Goal: Information Seeking & Learning: Learn about a topic

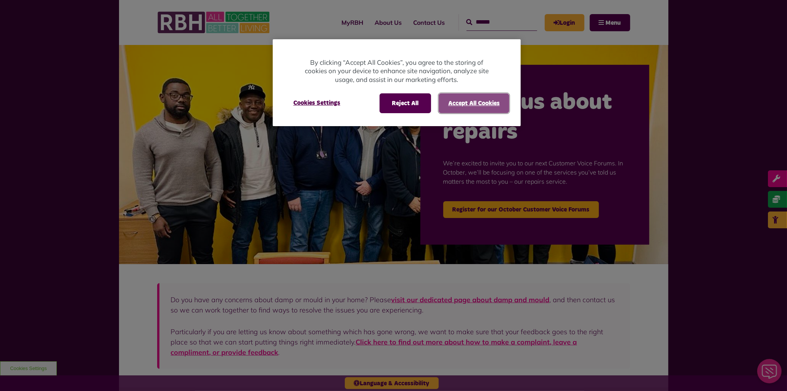
click at [471, 104] on button "Accept All Cookies" at bounding box center [474, 103] width 71 height 20
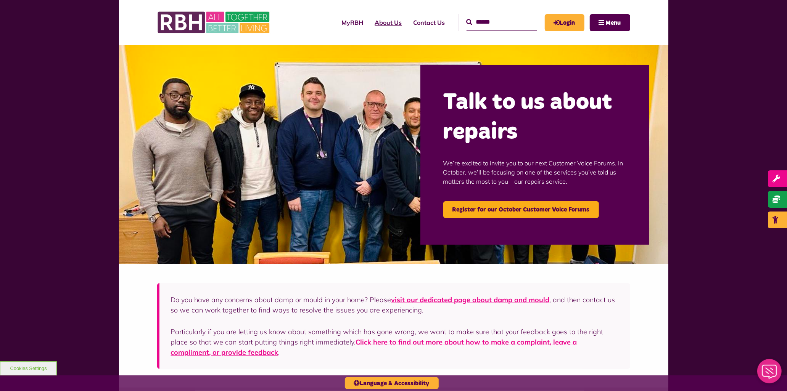
click at [378, 23] on link "About Us" at bounding box center [388, 22] width 39 height 21
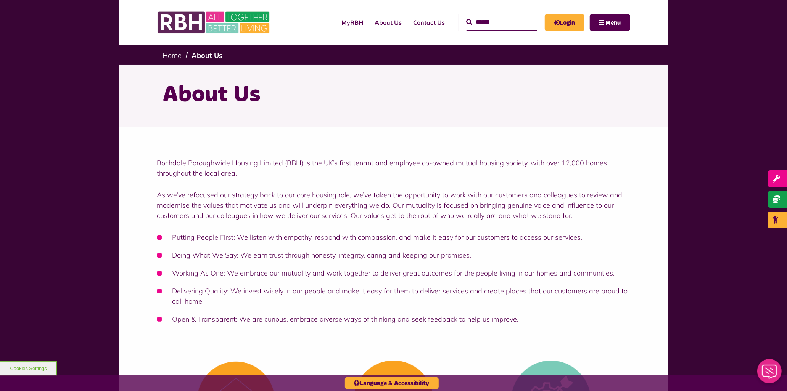
click at [367, 43] on div "MyRBH About Us Contact Us Menu" at bounding box center [393, 22] width 473 height 45
click at [606, 22] on span "Menu" at bounding box center [613, 23] width 15 height 6
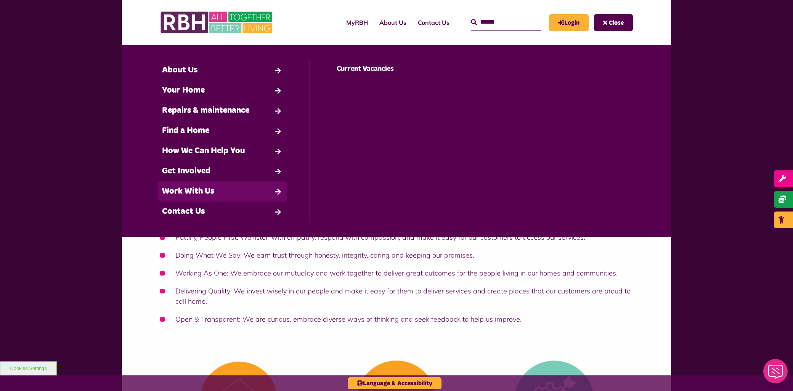
click at [193, 191] on link "Work With Us" at bounding box center [222, 192] width 129 height 20
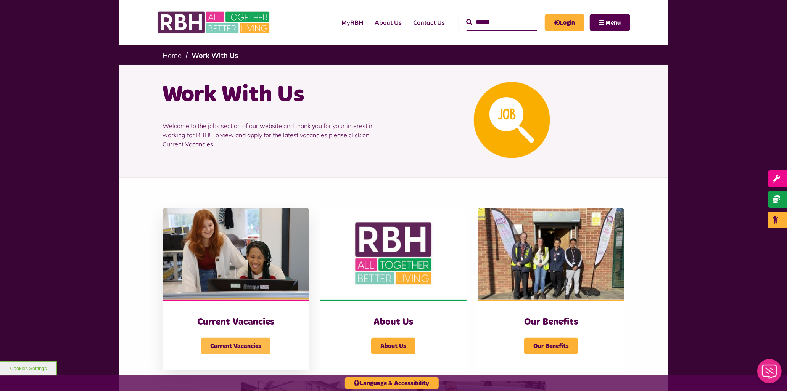
click at [227, 345] on span "Current Vacancies" at bounding box center [235, 346] width 69 height 17
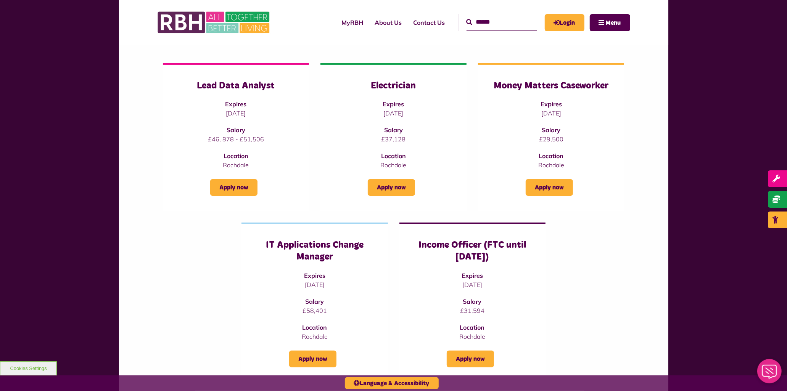
scroll to position [101, 0]
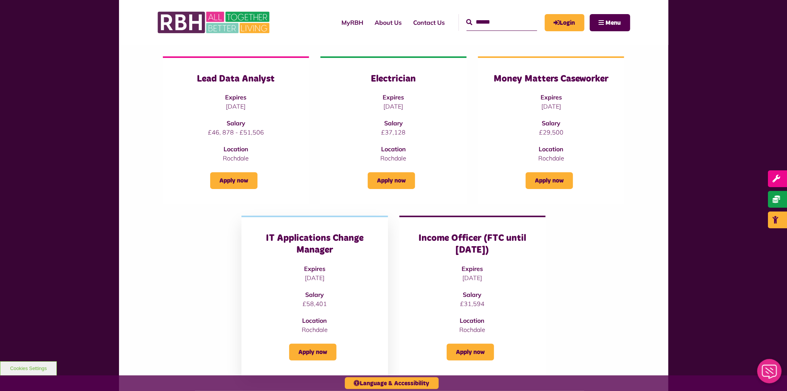
click at [307, 245] on h3 "IT Applications Change Manager" at bounding box center [315, 245] width 116 height 24
click at [312, 353] on link "Apply now" at bounding box center [312, 352] width 47 height 17
